Goal: Task Accomplishment & Management: Complete application form

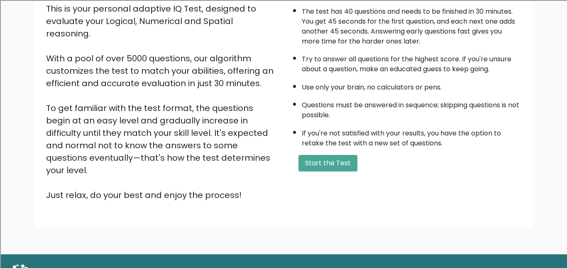
scroll to position [98, 0]
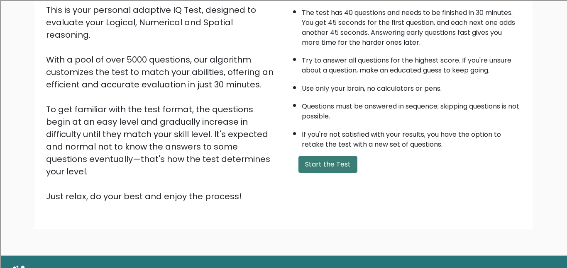
click at [319, 164] on button "Start the Test" at bounding box center [327, 164] width 59 height 17
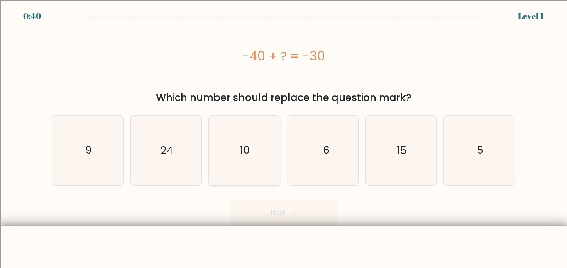
click at [264, 160] on icon "10" at bounding box center [243, 150] width 69 height 69
click at [283, 136] on input "c. 10" at bounding box center [283, 135] width 0 height 2
radio input "true"
click at [282, 219] on button "Next" at bounding box center [283, 213] width 108 height 27
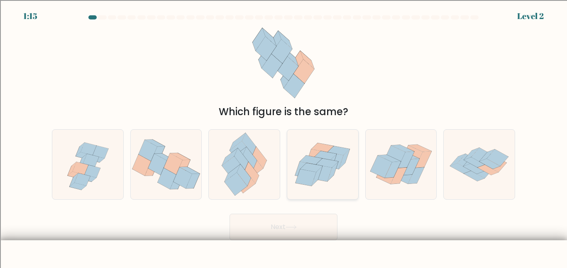
click at [307, 173] on icon at bounding box center [305, 178] width 21 height 17
click at [284, 136] on input "d." at bounding box center [283, 135] width 0 height 2
radio input "true"
click at [315, 223] on button "Next" at bounding box center [283, 227] width 108 height 27
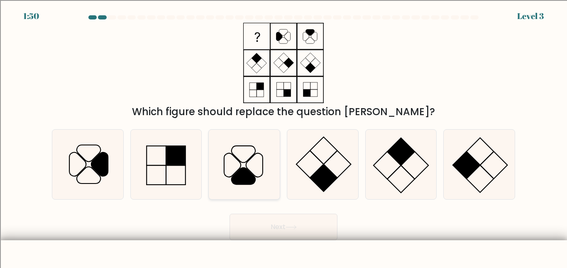
click at [244, 193] on icon at bounding box center [243, 164] width 69 height 69
click at [283, 136] on input "c." at bounding box center [283, 135] width 0 height 2
radio input "true"
click at [284, 236] on button "Next" at bounding box center [283, 227] width 108 height 27
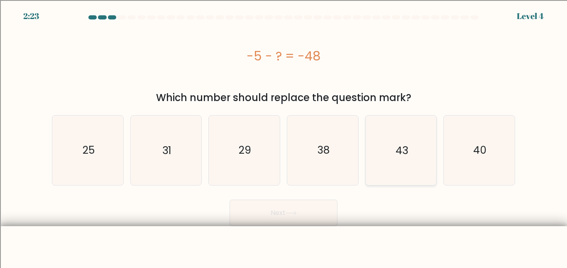
click at [403, 149] on text "43" at bounding box center [401, 150] width 12 height 15
click at [284, 136] on input "e. 43" at bounding box center [283, 135] width 0 height 2
radio input "true"
click at [302, 208] on button "Next" at bounding box center [283, 213] width 108 height 27
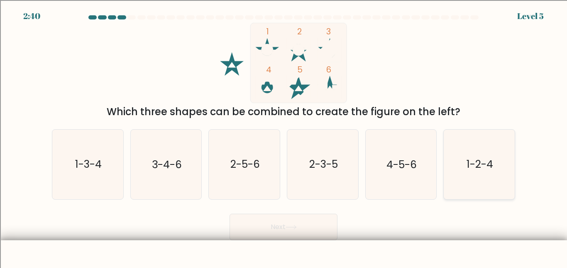
click at [476, 172] on icon "1-2-4" at bounding box center [478, 164] width 69 height 69
click at [284, 136] on input "f. 1-2-4" at bounding box center [283, 135] width 0 height 2
radio input "true"
click at [309, 227] on button "Next" at bounding box center [283, 227] width 108 height 27
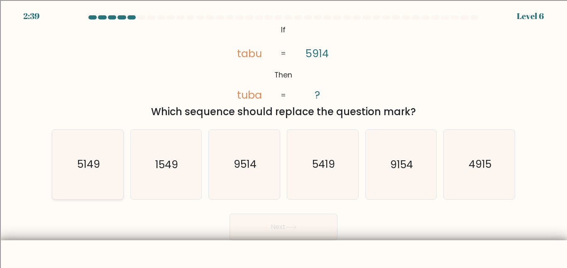
click at [109, 173] on icon "5149" at bounding box center [87, 164] width 69 height 69
click at [283, 136] on input "a. 5149" at bounding box center [283, 135] width 0 height 2
radio input "true"
click at [311, 224] on button "Next" at bounding box center [283, 227] width 108 height 27
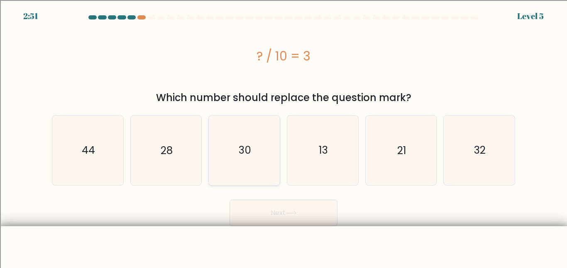
click at [241, 162] on icon "30" at bounding box center [243, 150] width 69 height 69
click at [283, 136] on input "c. 30" at bounding box center [283, 135] width 0 height 2
radio input "true"
click at [268, 232] on body "2:50 Level 5 a." at bounding box center [283, 146] width 567 height 292
click at [270, 221] on button "Next" at bounding box center [283, 213] width 108 height 27
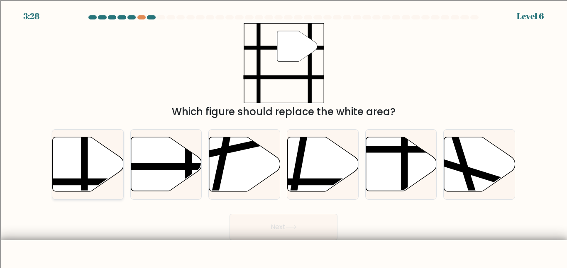
click at [73, 160] on icon at bounding box center [88, 164] width 71 height 54
click at [283, 136] on input "a." at bounding box center [283, 135] width 0 height 2
radio input "true"
click at [253, 234] on button "Next" at bounding box center [283, 227] width 108 height 27
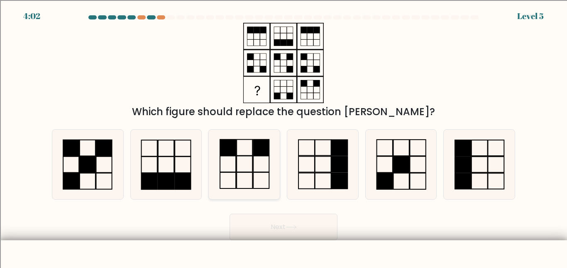
click at [222, 175] on icon at bounding box center [243, 164] width 69 height 69
click at [283, 136] on input "c." at bounding box center [283, 135] width 0 height 2
radio input "true"
click at [242, 193] on icon at bounding box center [244, 164] width 68 height 68
click at [283, 136] on input "c." at bounding box center [283, 135] width 0 height 2
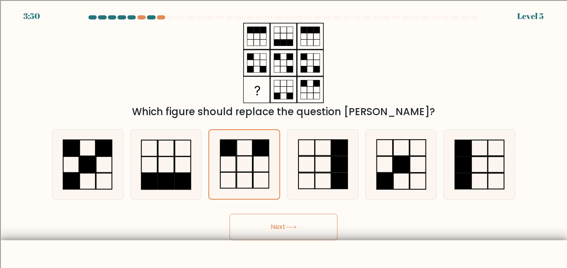
click at [263, 244] on body "3:50 Level 5" at bounding box center [283, 153] width 567 height 306
click at [261, 233] on button "Next" at bounding box center [283, 227] width 108 height 27
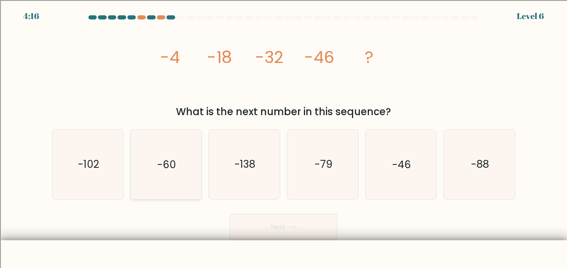
click at [180, 163] on icon "-60" at bounding box center [165, 164] width 69 height 69
click at [283, 136] on input "b. -60" at bounding box center [283, 135] width 0 height 2
radio input "true"
click at [292, 235] on button "Next" at bounding box center [283, 227] width 108 height 27
